Goal: Find specific page/section: Find specific page/section

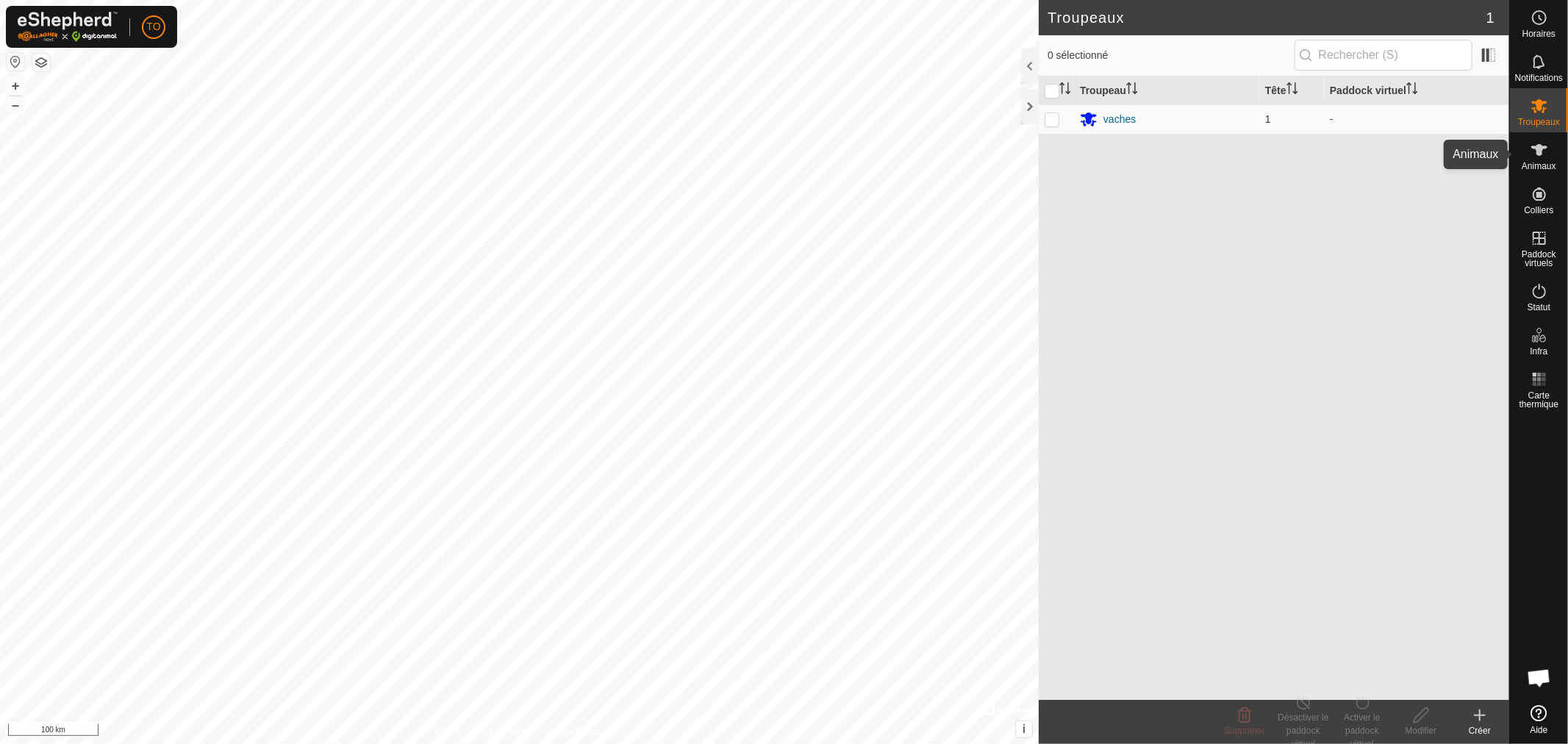
click at [1543, 168] on span "Animaux" at bounding box center [1539, 165] width 35 height 8
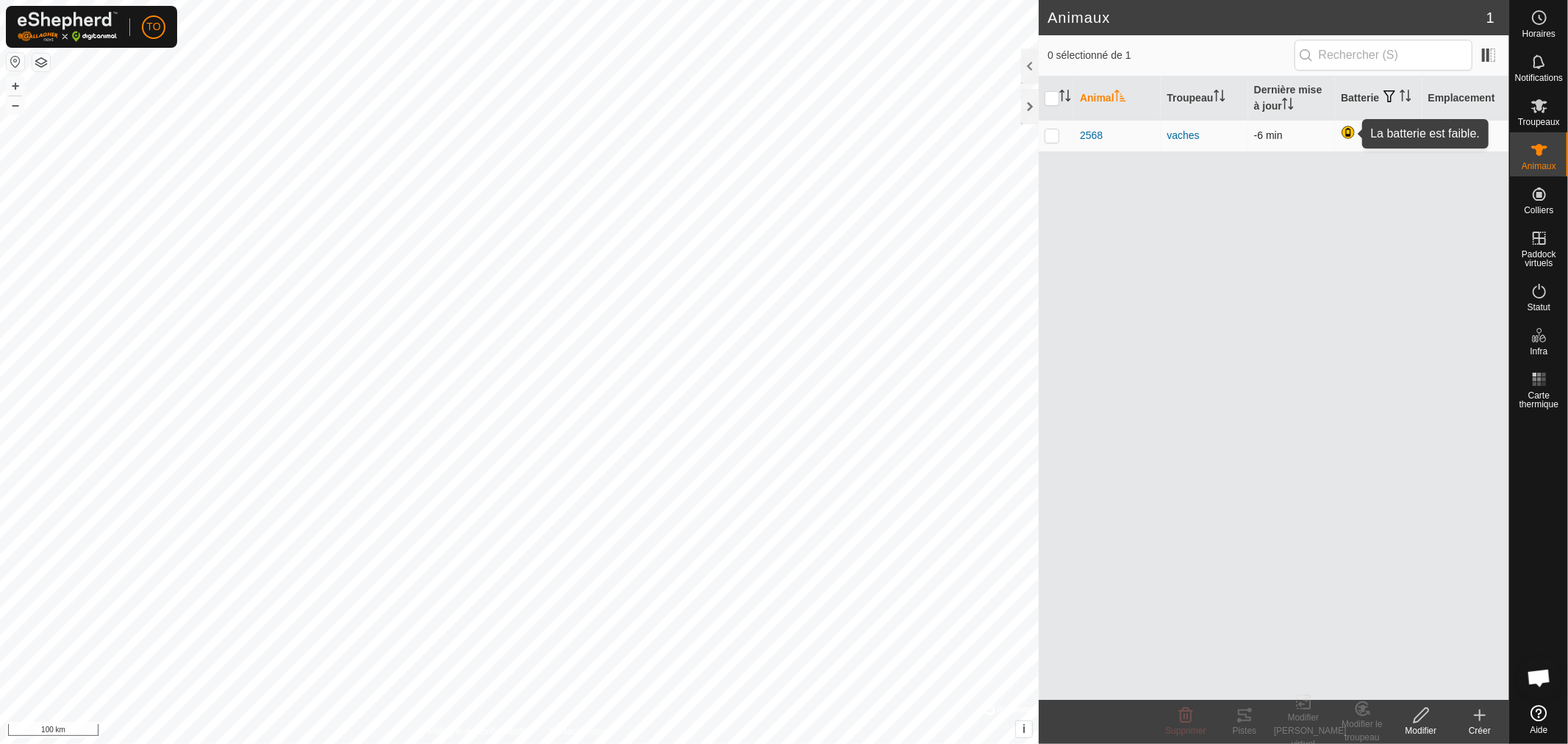
click at [1349, 137] on div at bounding box center [1349, 133] width 18 height 18
